Goal: Navigation & Orientation: Find specific page/section

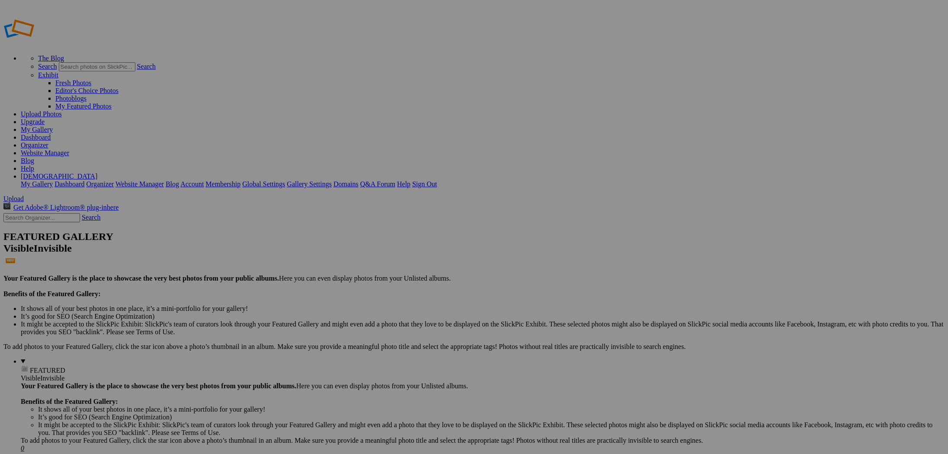
drag, startPoint x: 0, startPoint y: 0, endPoint x: 446, endPoint y: 0, distance: 446.4
click at [446, 11] on div "The Blog Search Search Exhibit Fresh Photos Editor's Choice Photos Photoblogs M…" at bounding box center [473, 99] width 941 height 177
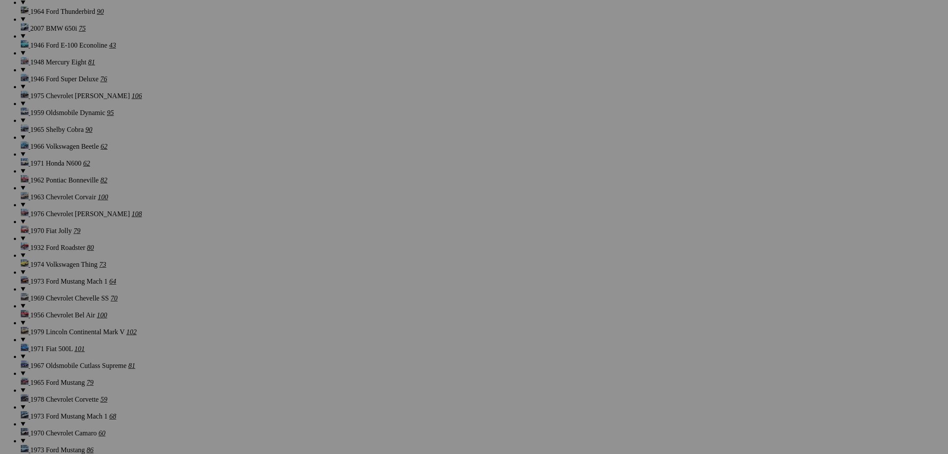
scroll to position [885, 0]
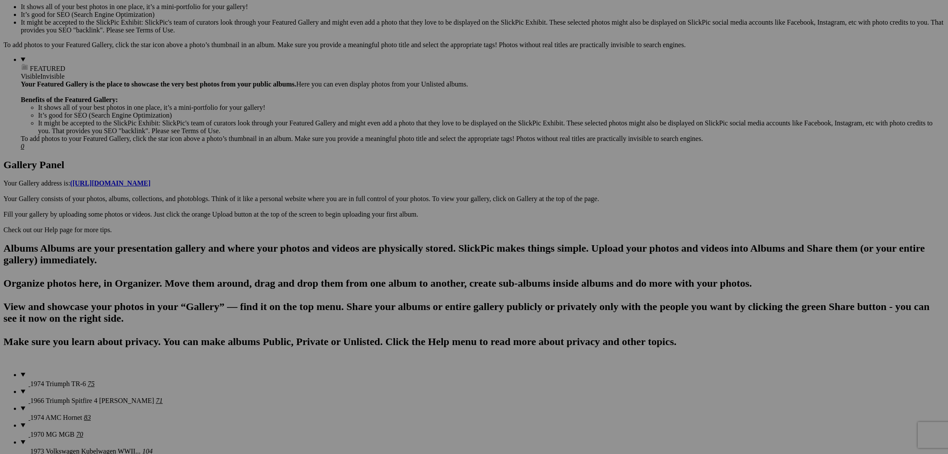
scroll to position [274, 0]
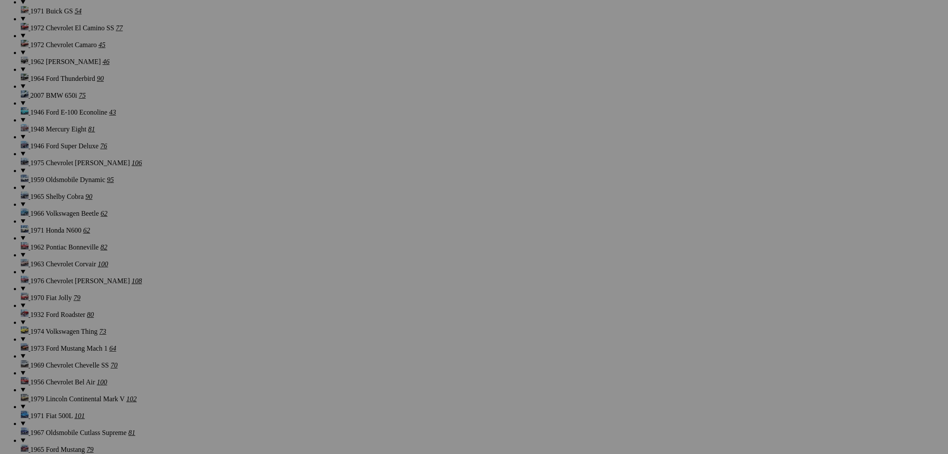
scroll to position [834, 0]
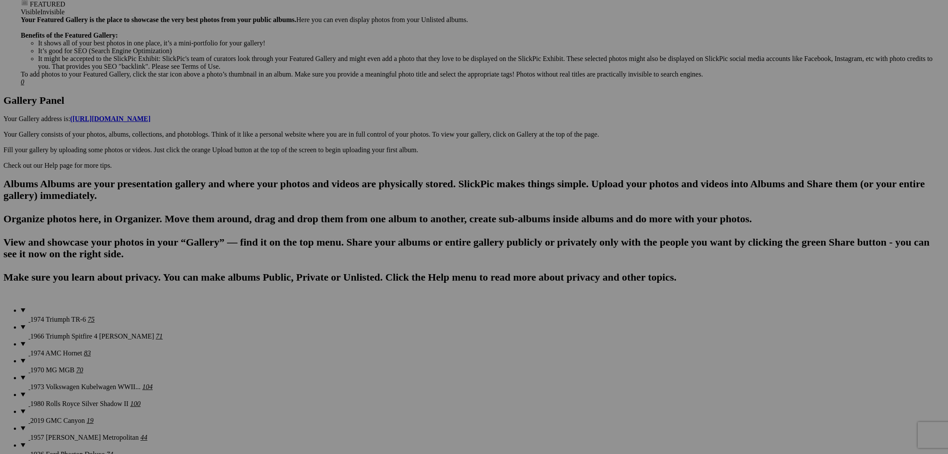
scroll to position [369, 0]
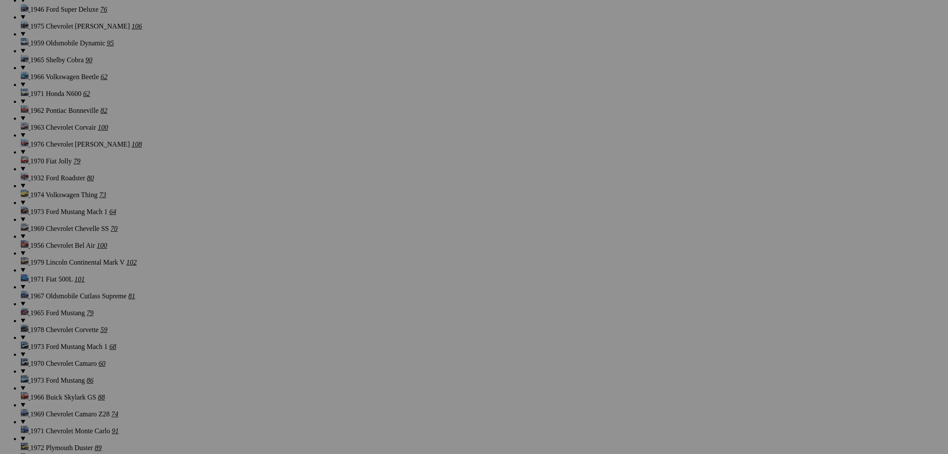
scroll to position [965, 0]
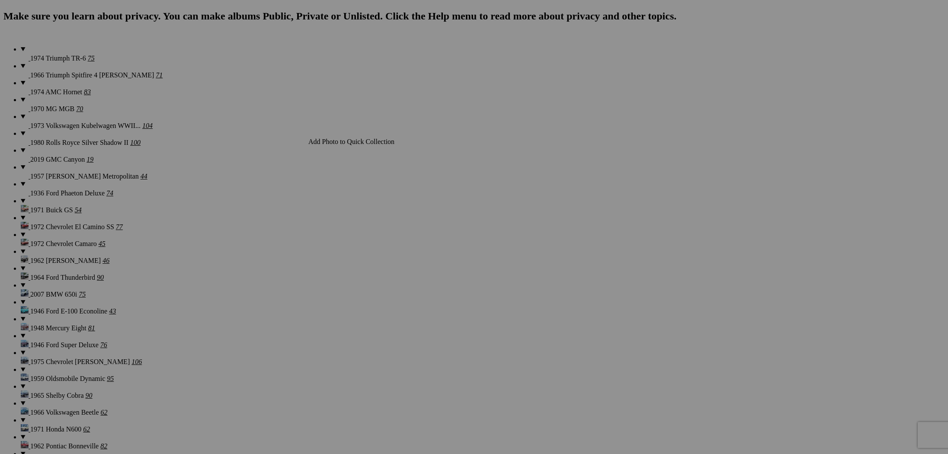
scroll to position [629, 0]
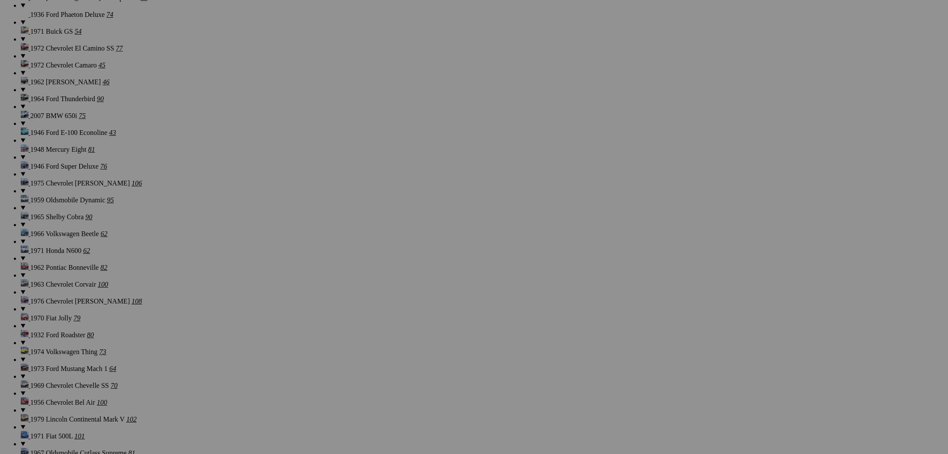
scroll to position [854, 0]
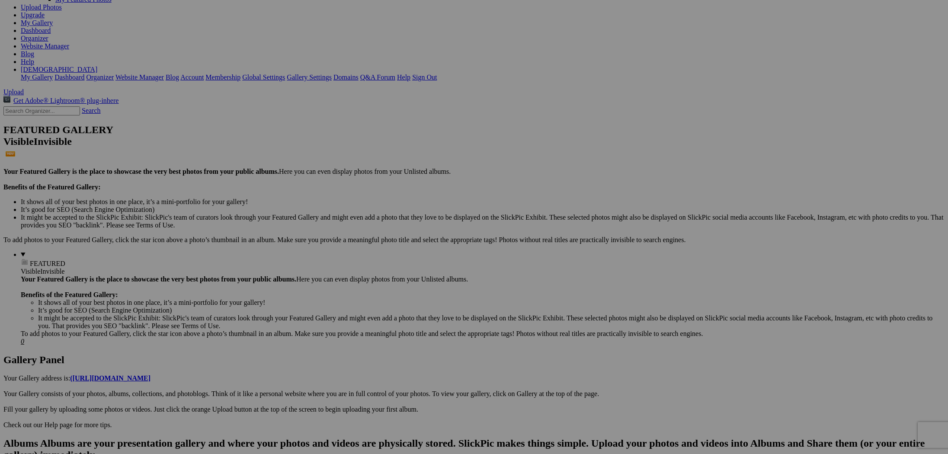
scroll to position [110, 0]
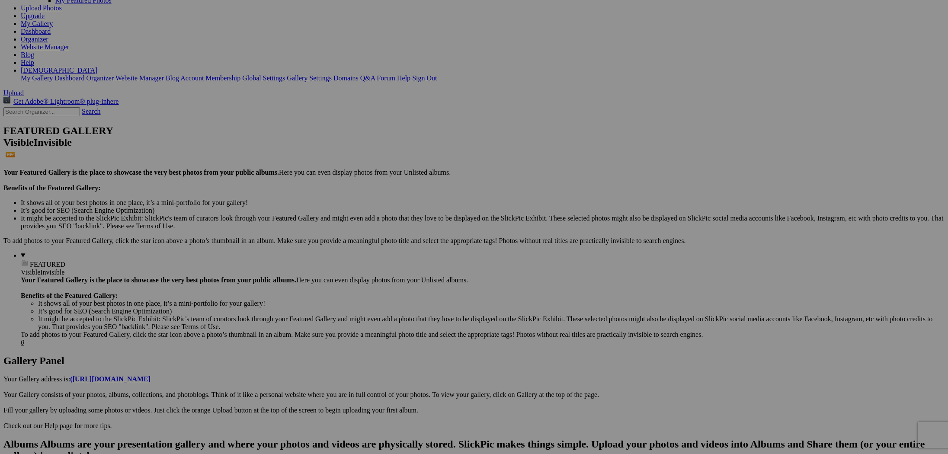
scroll to position [93, 0]
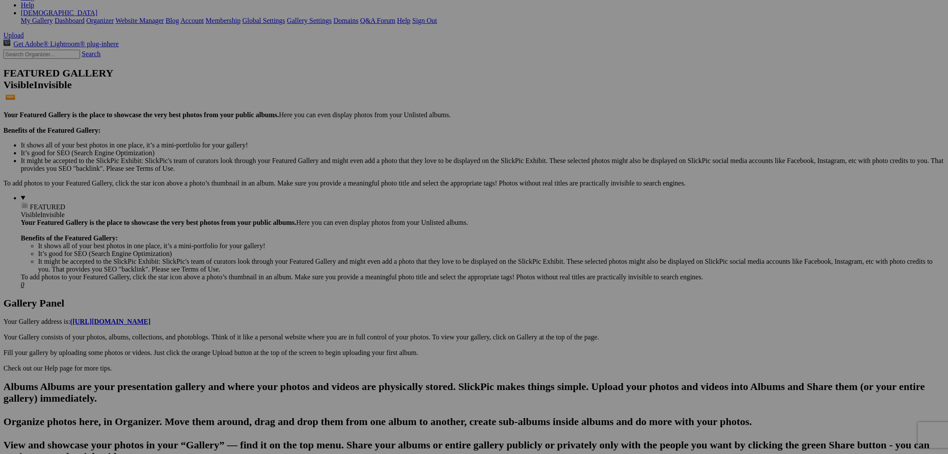
scroll to position [157, 0]
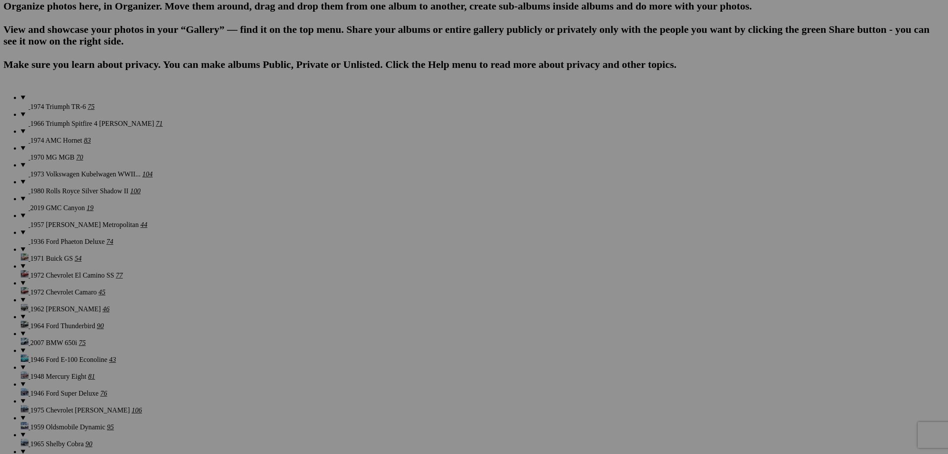
scroll to position [580, 0]
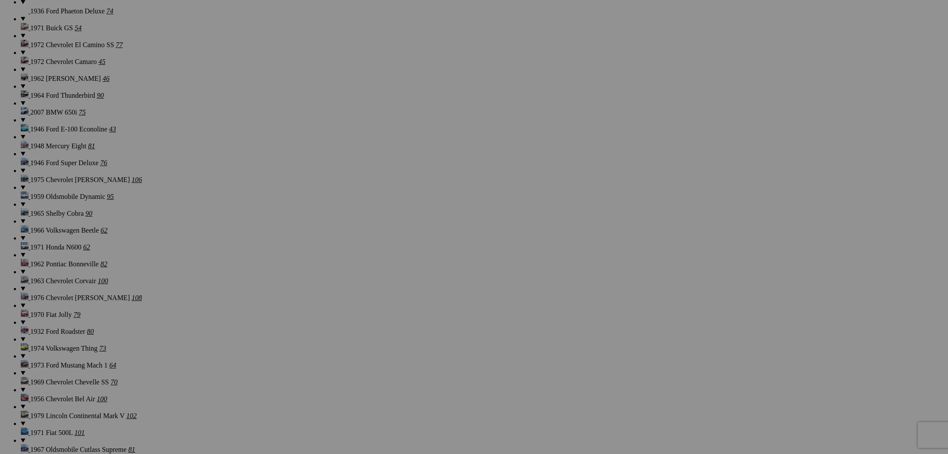
scroll to position [811, 0]
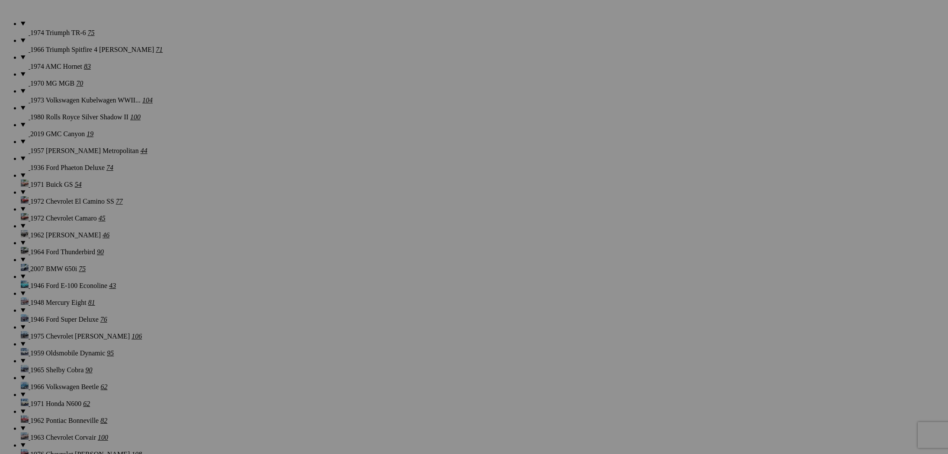
scroll to position [658, 0]
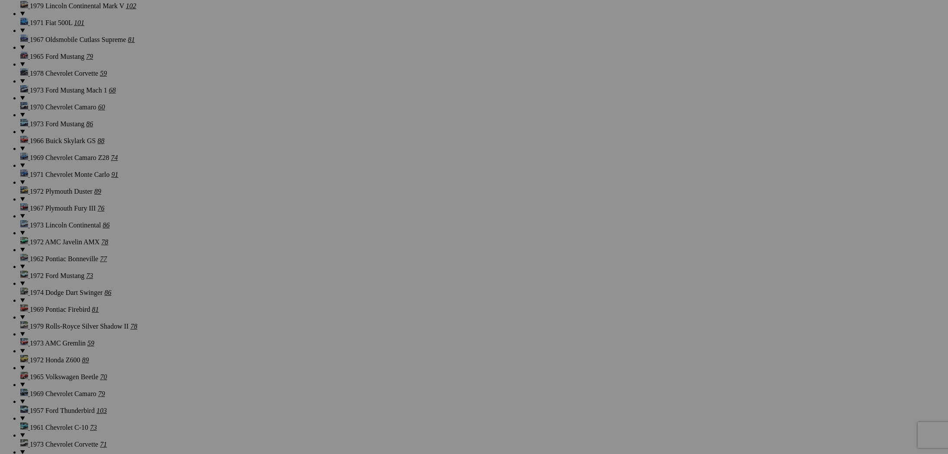
scroll to position [1218, 0]
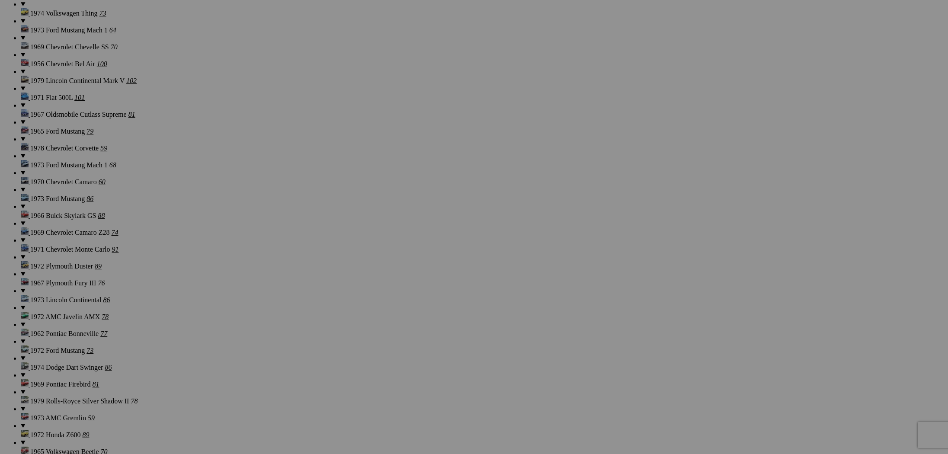
scroll to position [1147, 0]
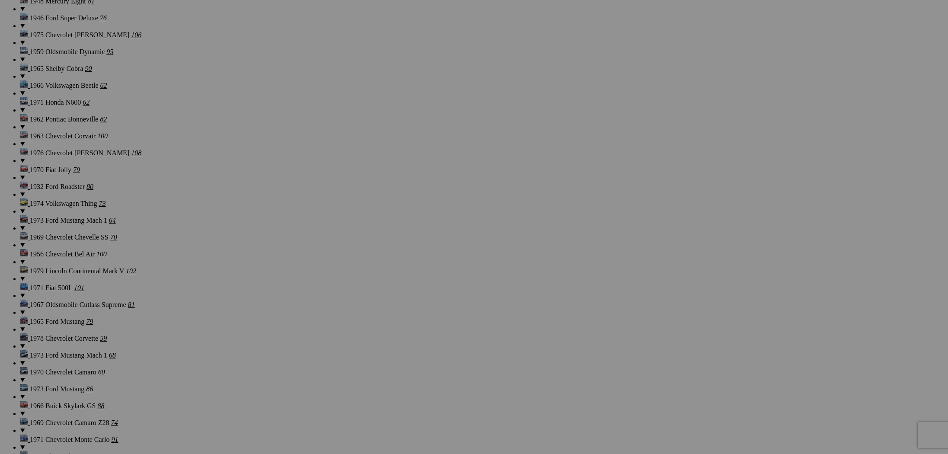
scroll to position [955, 0]
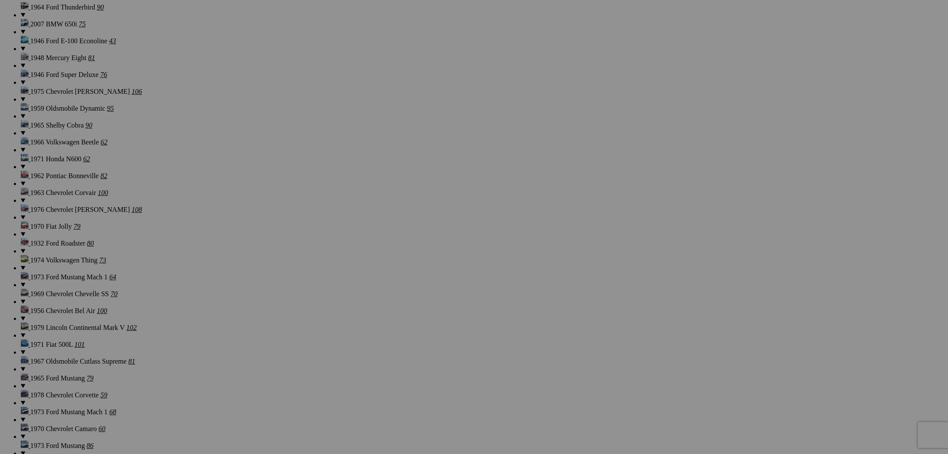
scroll to position [900, 0]
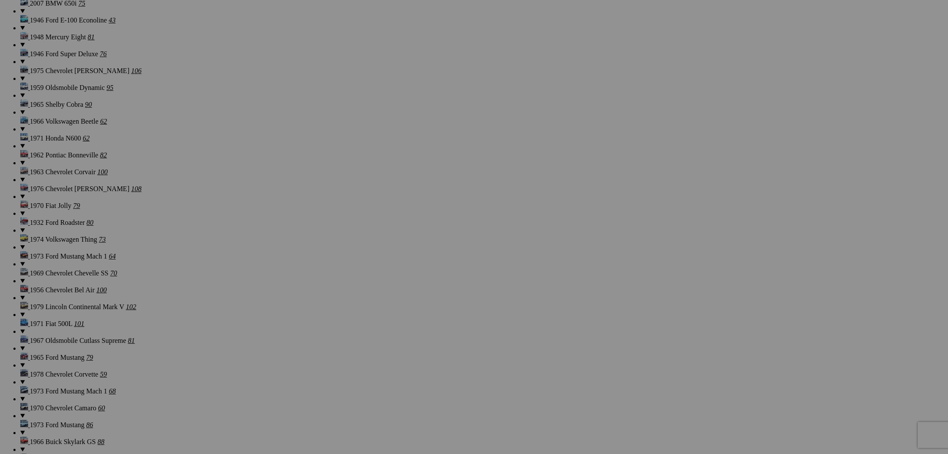
scroll to position [917, 0]
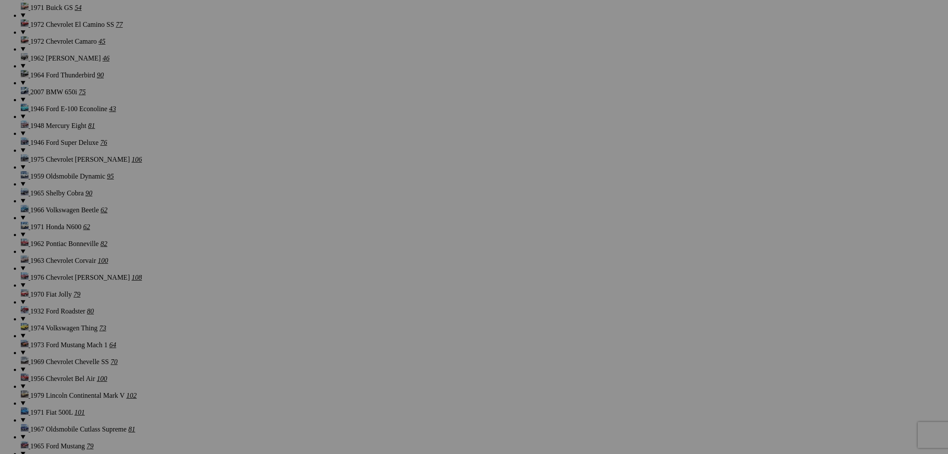
scroll to position [831, 0]
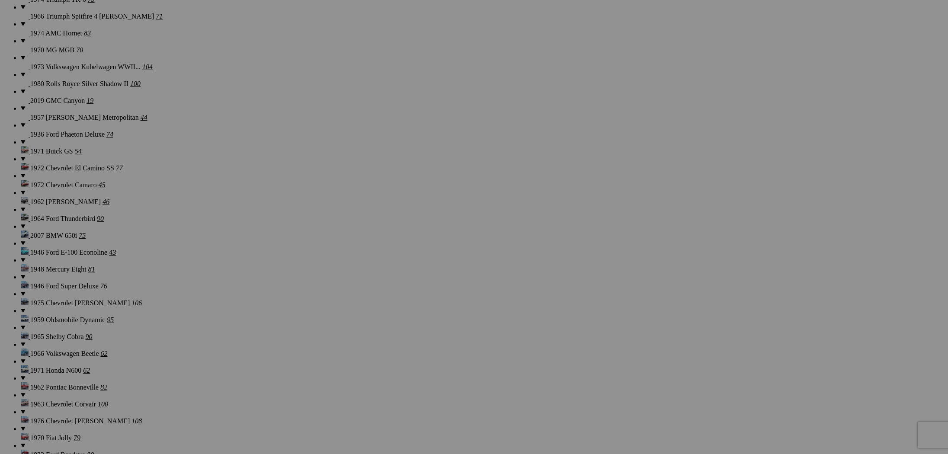
scroll to position [687, 0]
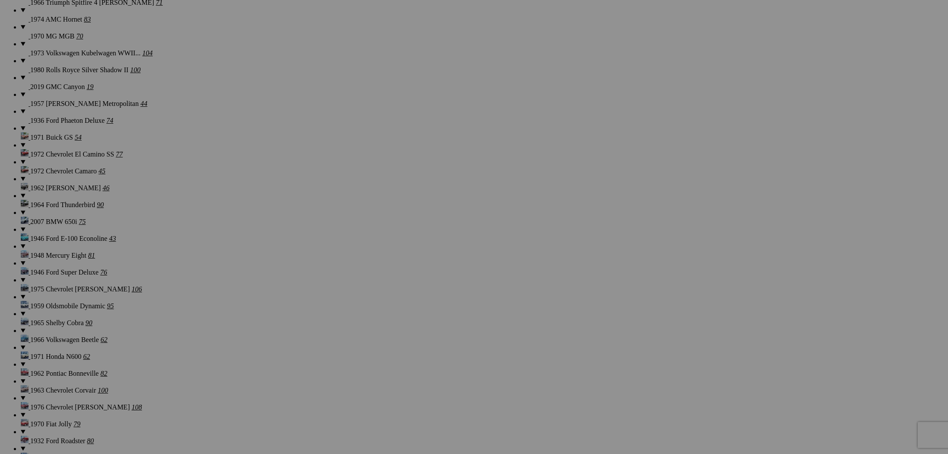
scroll to position [701, 0]
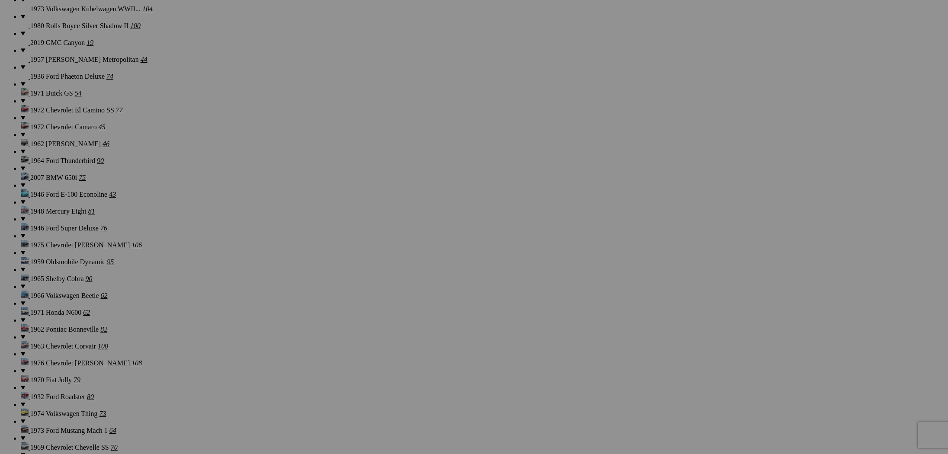
scroll to position [745, 0]
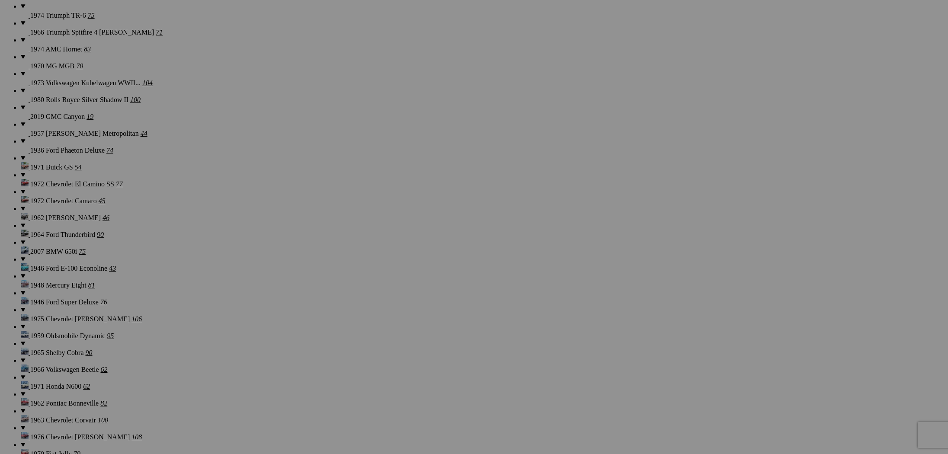
scroll to position [671, 0]
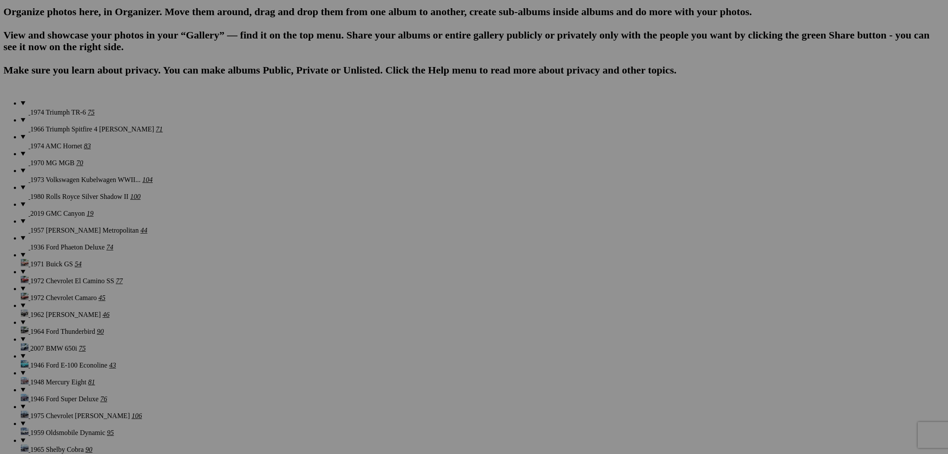
scroll to position [580, 0]
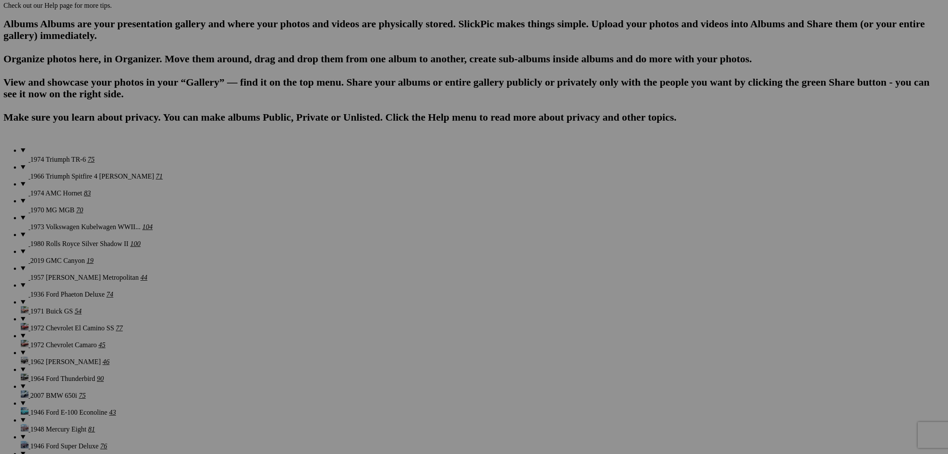
scroll to position [527, 0]
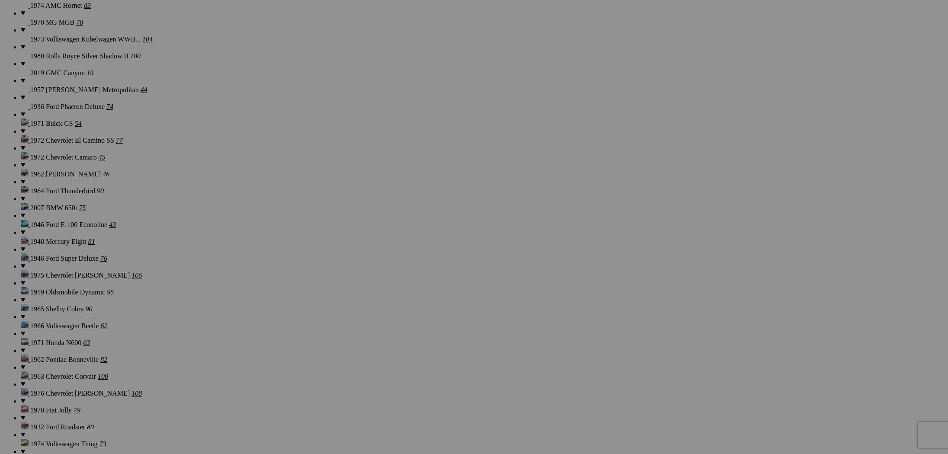
scroll to position [721, 0]
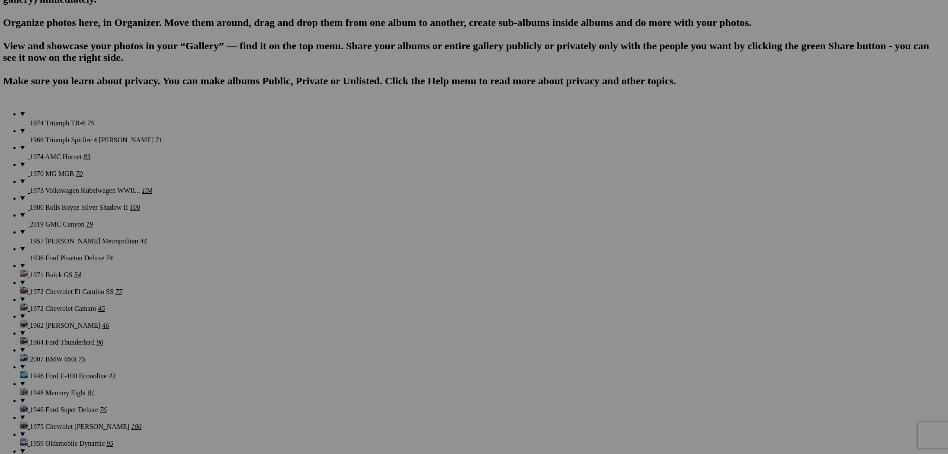
scroll to position [563, 0]
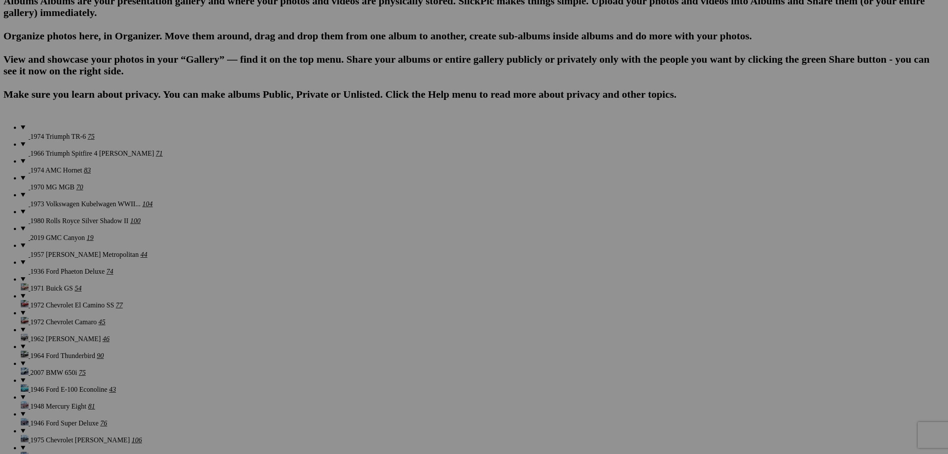
scroll to position [555, 0]
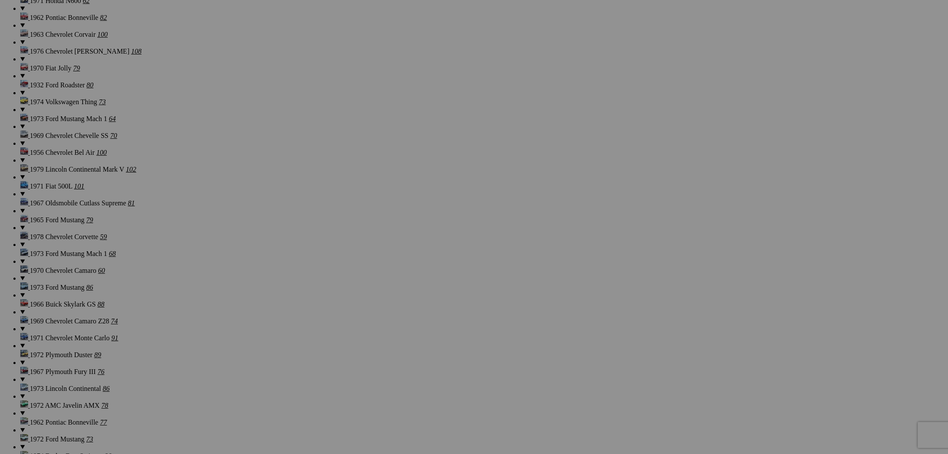
scroll to position [1057, 0]
